Goal: Task Accomplishment & Management: Manage account settings

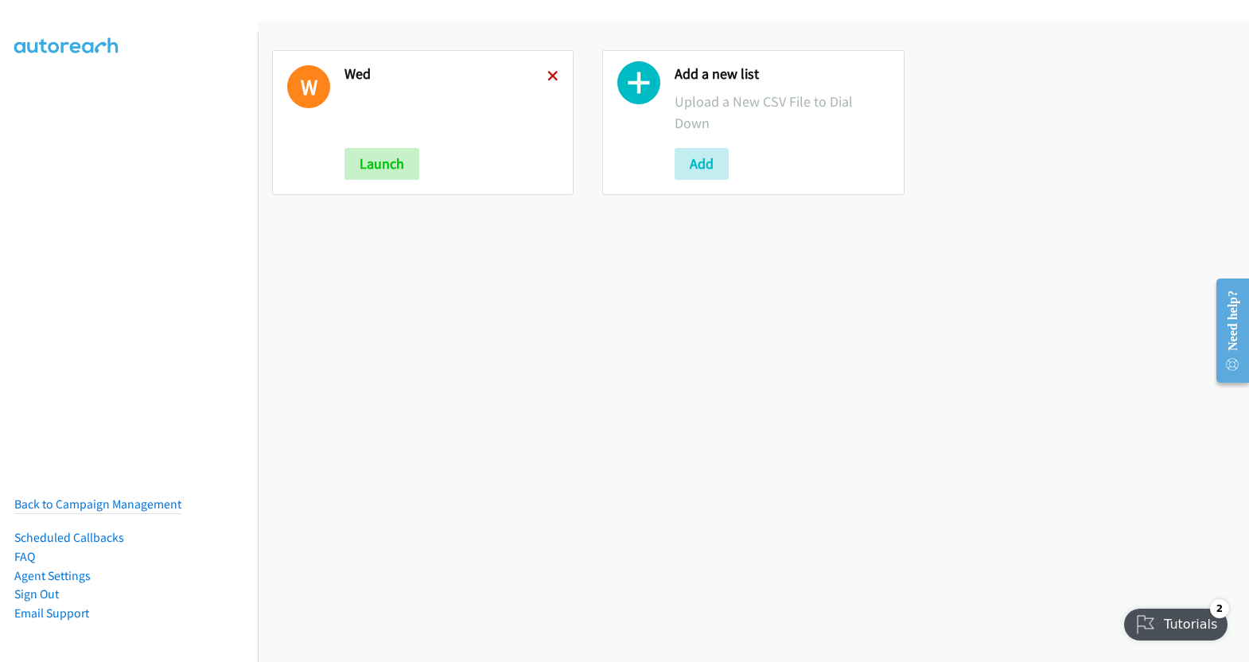
click at [548, 72] on icon at bounding box center [552, 77] width 11 height 11
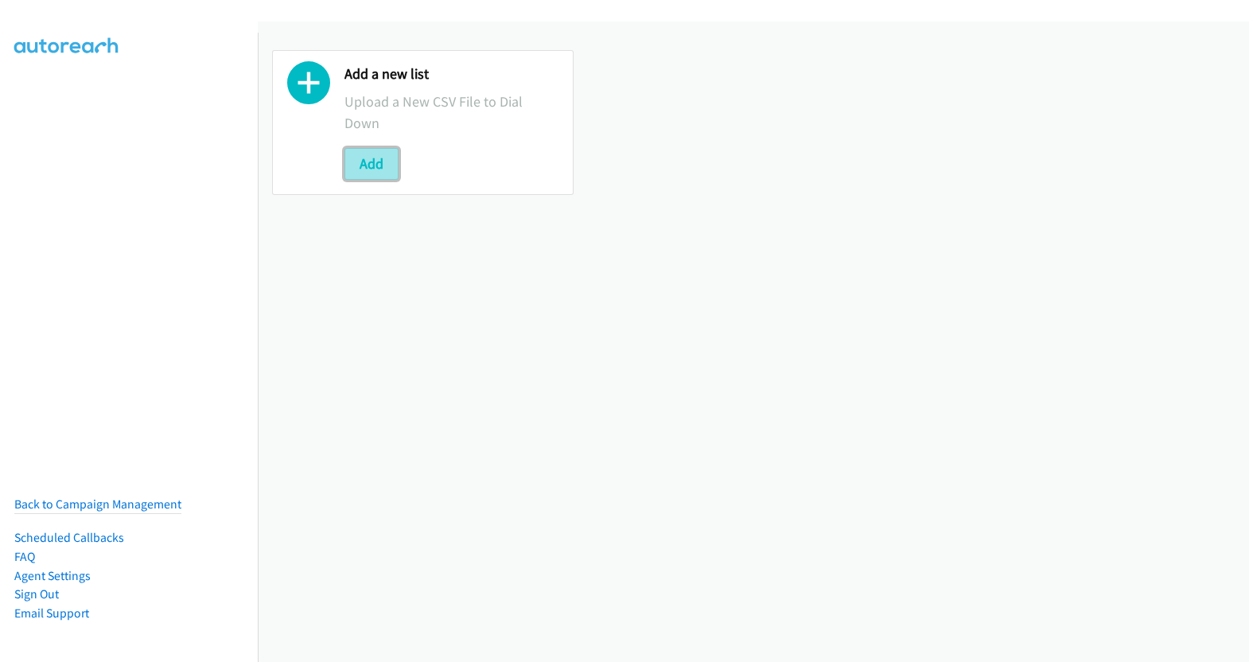
click at [374, 165] on button "Add" at bounding box center [372, 164] width 54 height 32
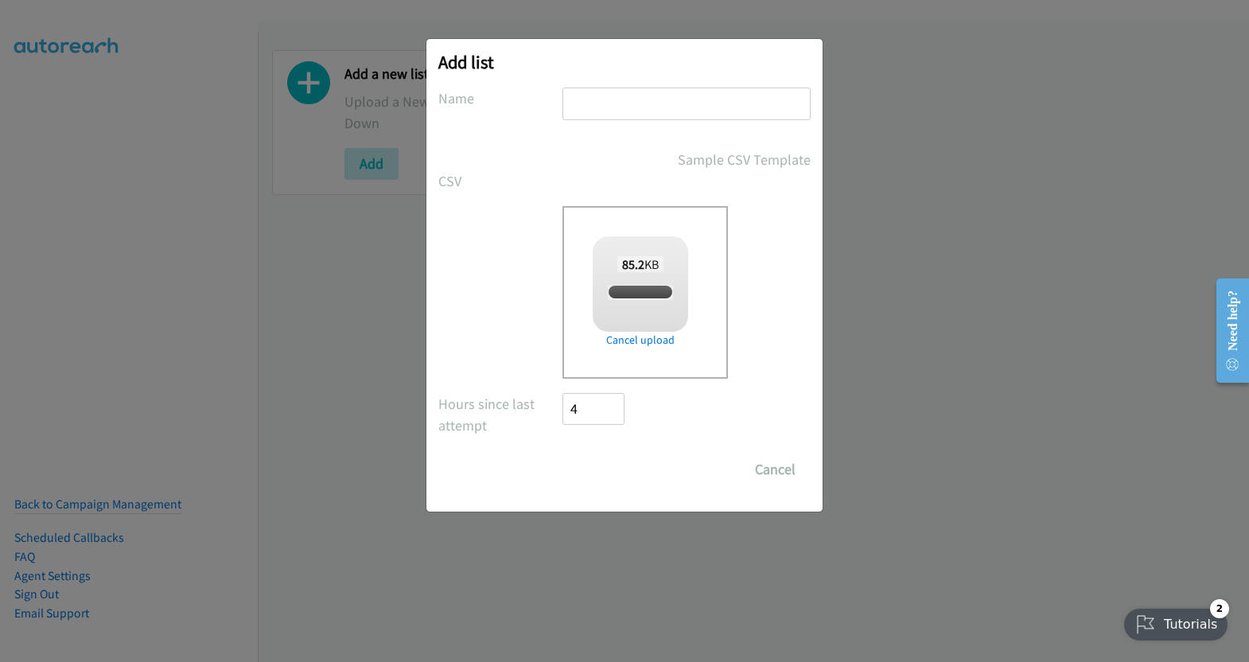
click at [621, 91] on input "text" at bounding box center [687, 104] width 248 height 33
checkbox input "true"
type input "wed"
click at [623, 463] on input "Save List" at bounding box center [605, 470] width 84 height 32
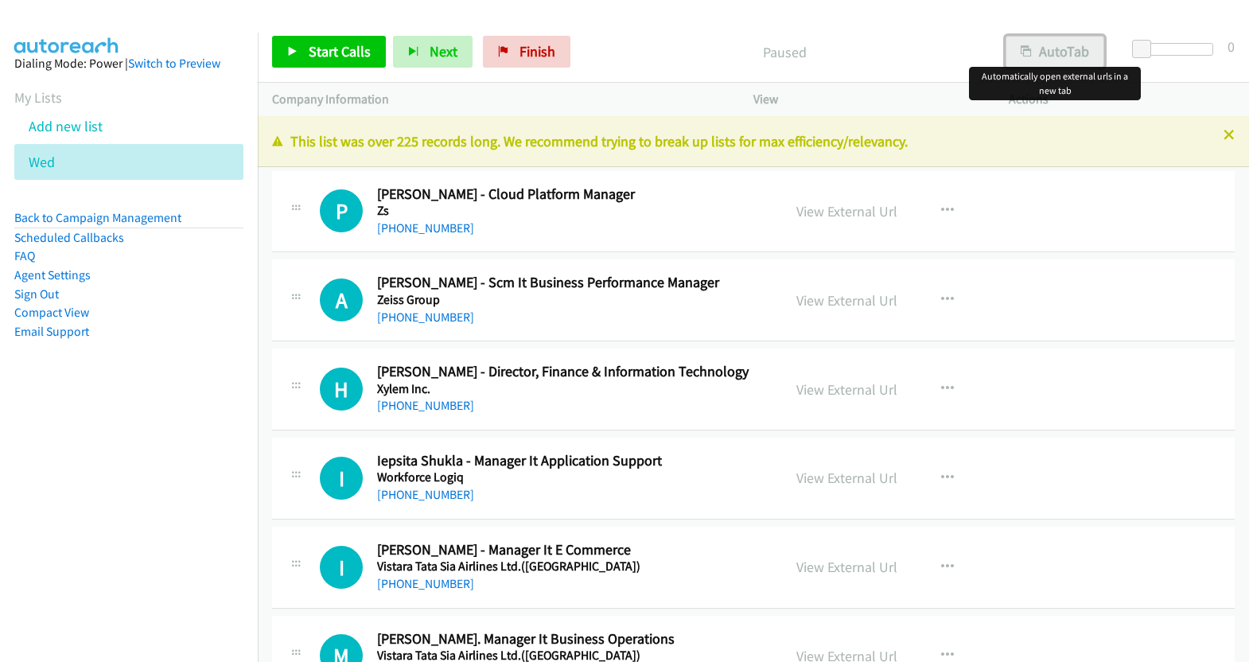
click at [1063, 51] on button "AutoTab" at bounding box center [1055, 52] width 99 height 32
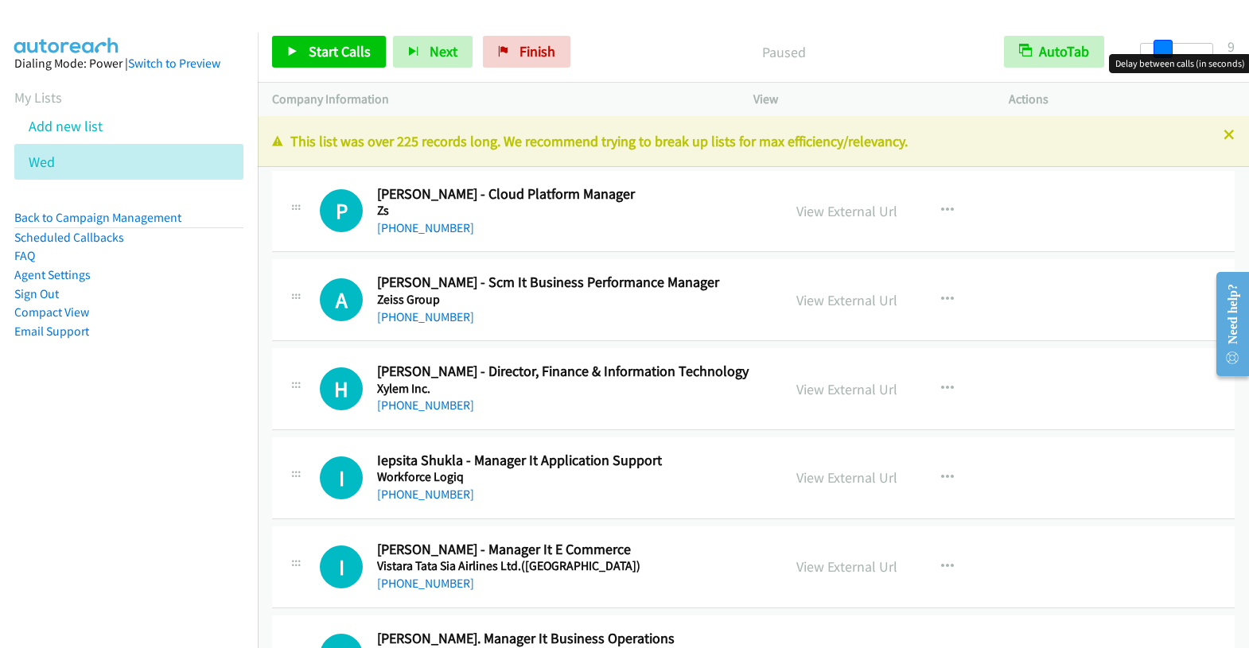
drag, startPoint x: 1139, startPoint y: 44, endPoint x: 1159, endPoint y: 46, distance: 20.8
click at [1159, 46] on span at bounding box center [1163, 49] width 19 height 19
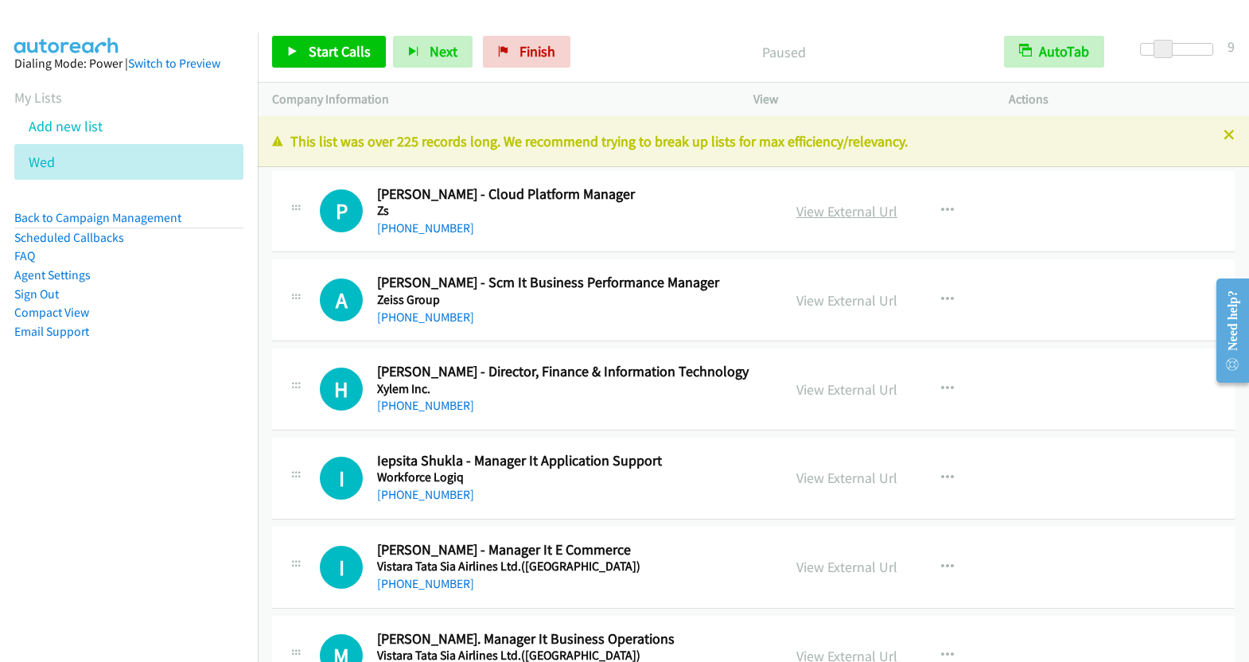
click at [828, 208] on link "View External Url" at bounding box center [846, 211] width 101 height 18
click at [323, 55] on span "Start Calls" at bounding box center [340, 51] width 62 height 18
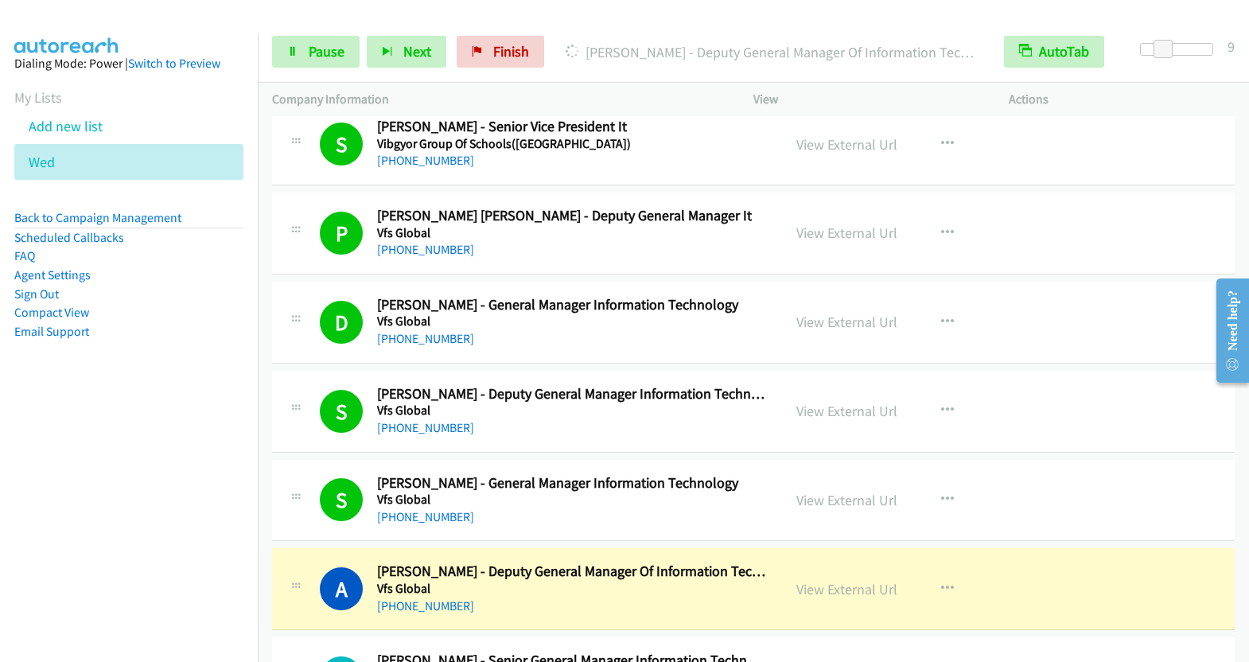
scroll to position [1366, 0]
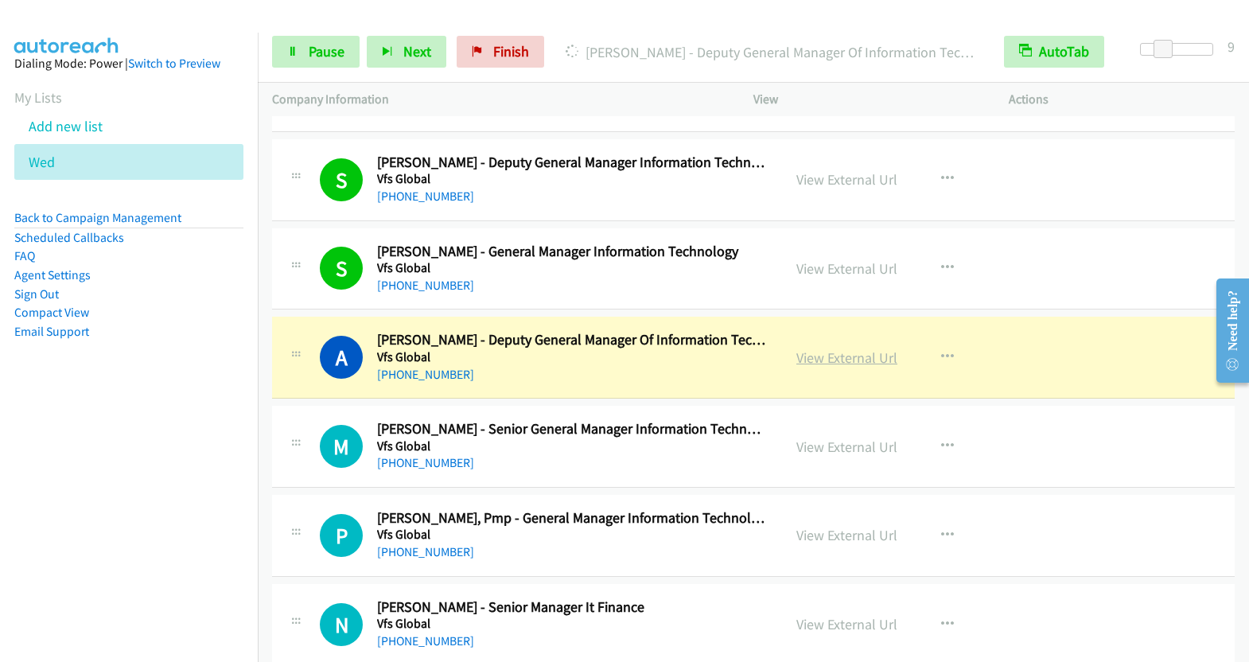
click at [863, 355] on link "View External Url" at bounding box center [846, 358] width 101 height 18
